Goal: Information Seeking & Learning: Learn about a topic

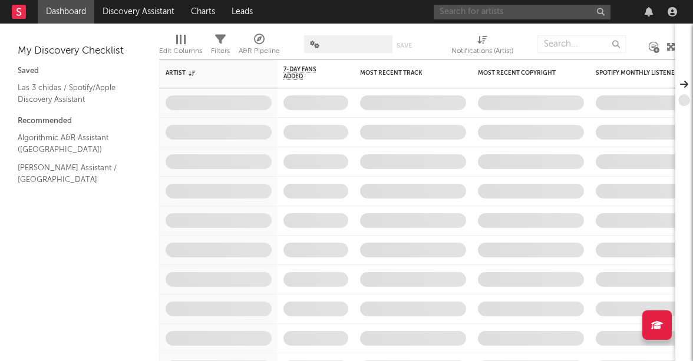
click at [461, 8] on input "text" at bounding box center [521, 12] width 177 height 15
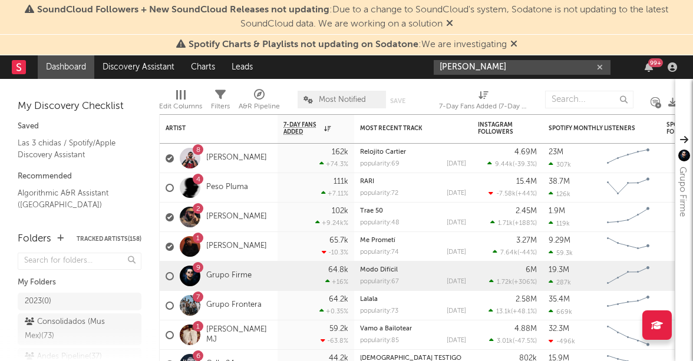
type input "[PERSON_NAME]"
click at [512, 51] on span "Spotify Charts & Playlists not updating on Sodatone : We are investigating" at bounding box center [346, 45] width 341 height 14
click at [511, 41] on icon at bounding box center [513, 43] width 7 height 9
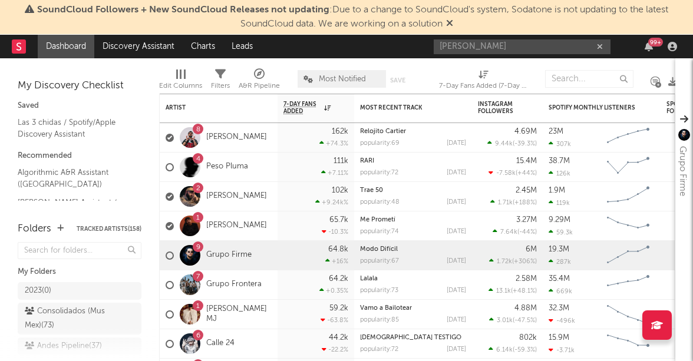
click at [446, 24] on span "SoundCloud Followers + New SoundCloud Releases not updating : Due to a change t…" at bounding box center [346, 17] width 681 height 28
click at [451, 21] on icon at bounding box center [449, 22] width 7 height 9
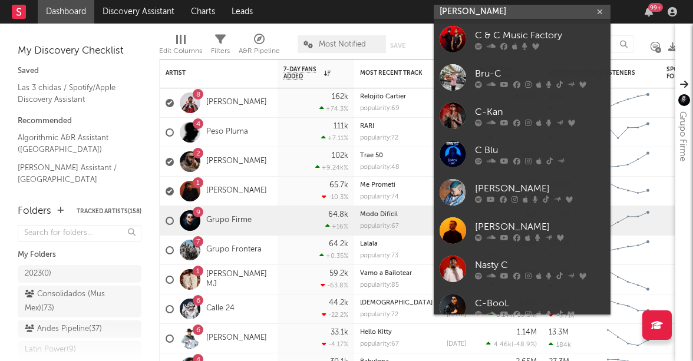
click at [479, 9] on input "[PERSON_NAME]" at bounding box center [521, 12] width 177 height 15
click at [530, 11] on input "[PERSON_NAME]" at bounding box center [521, 12] width 177 height 15
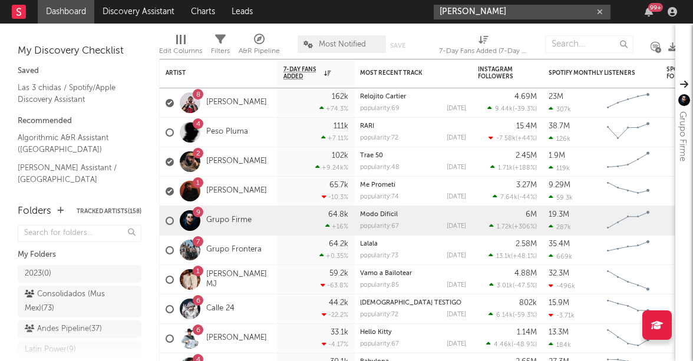
click at [471, 9] on input "[PERSON_NAME]" at bounding box center [521, 12] width 177 height 15
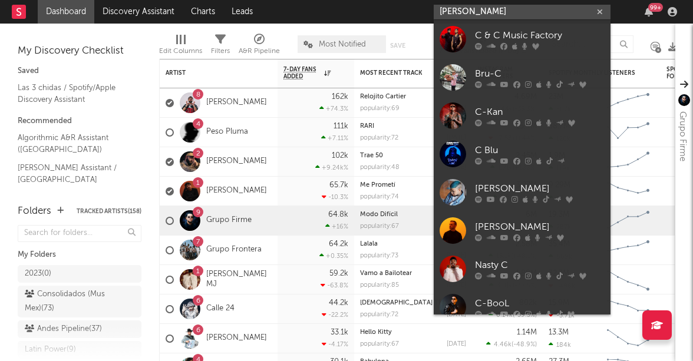
click at [471, 9] on input "[PERSON_NAME]" at bounding box center [521, 12] width 177 height 15
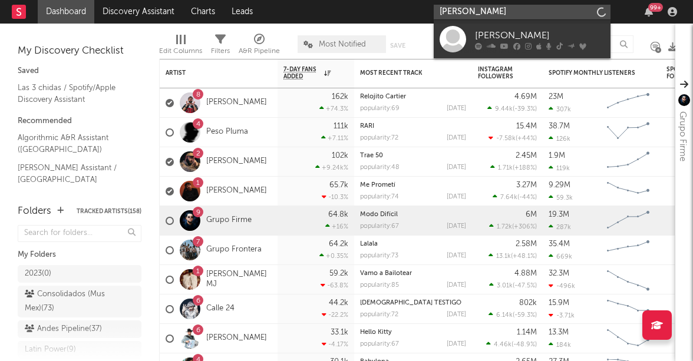
type input "[PERSON_NAME]"
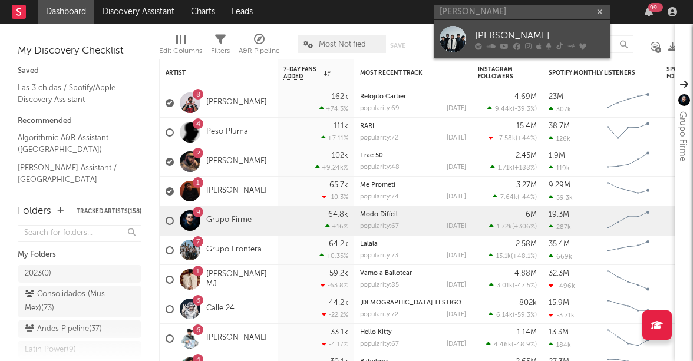
click at [448, 39] on div at bounding box center [452, 39] width 27 height 27
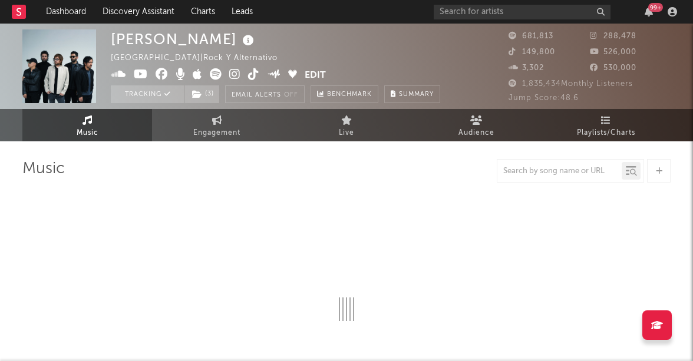
select select "6m"
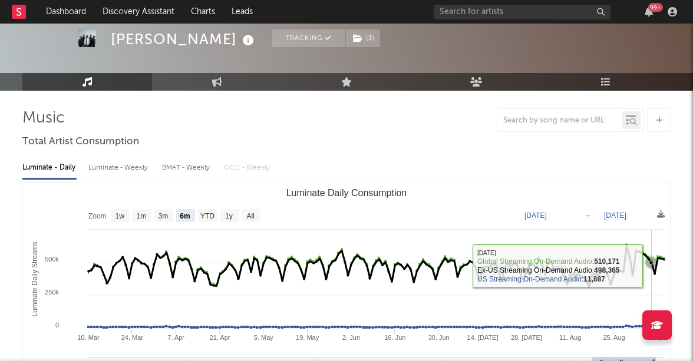
scroll to position [52, 0]
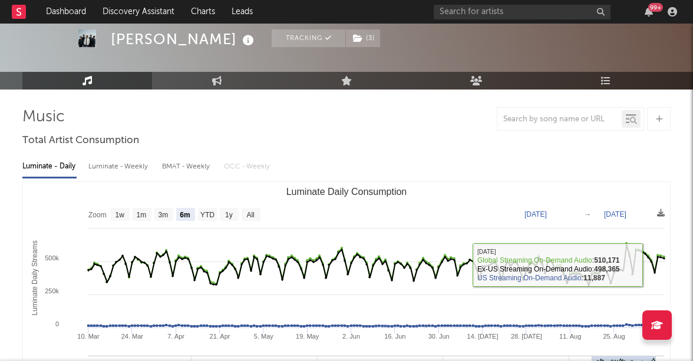
click at [547, 212] on text "[DATE]" at bounding box center [535, 214] width 22 height 8
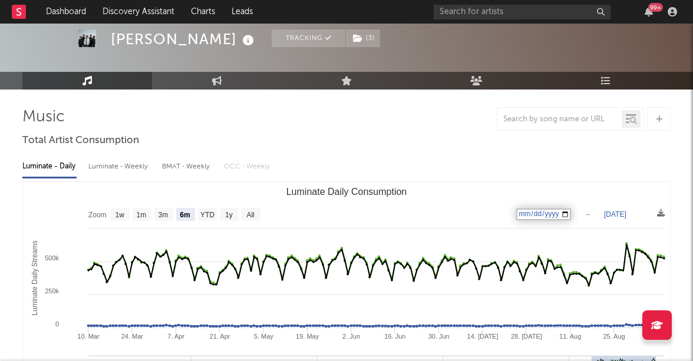
click at [571, 211] on input "[DATE]" at bounding box center [543, 214] width 55 height 12
type input "[DATE]"
click at [547, 214] on text "[DATE]" at bounding box center [535, 214] width 22 height 8
click at [254, 216] on text "All" at bounding box center [250, 215] width 8 height 8
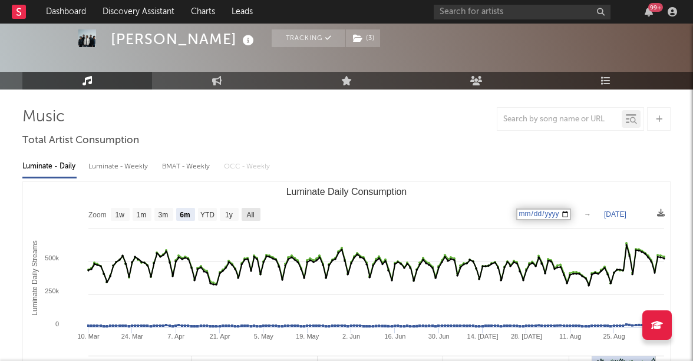
select select "All"
type input "[DATE]"
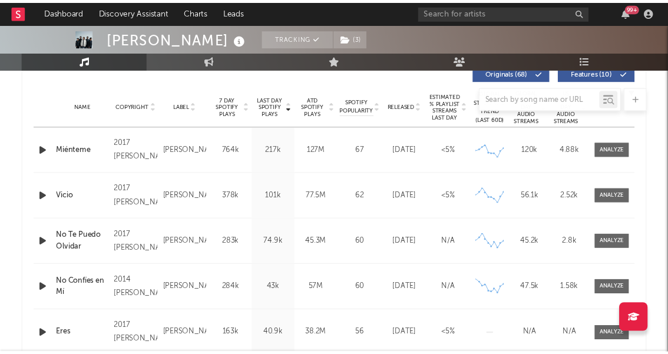
scroll to position [284, 0]
